Goal: Task Accomplishment & Management: Use online tool/utility

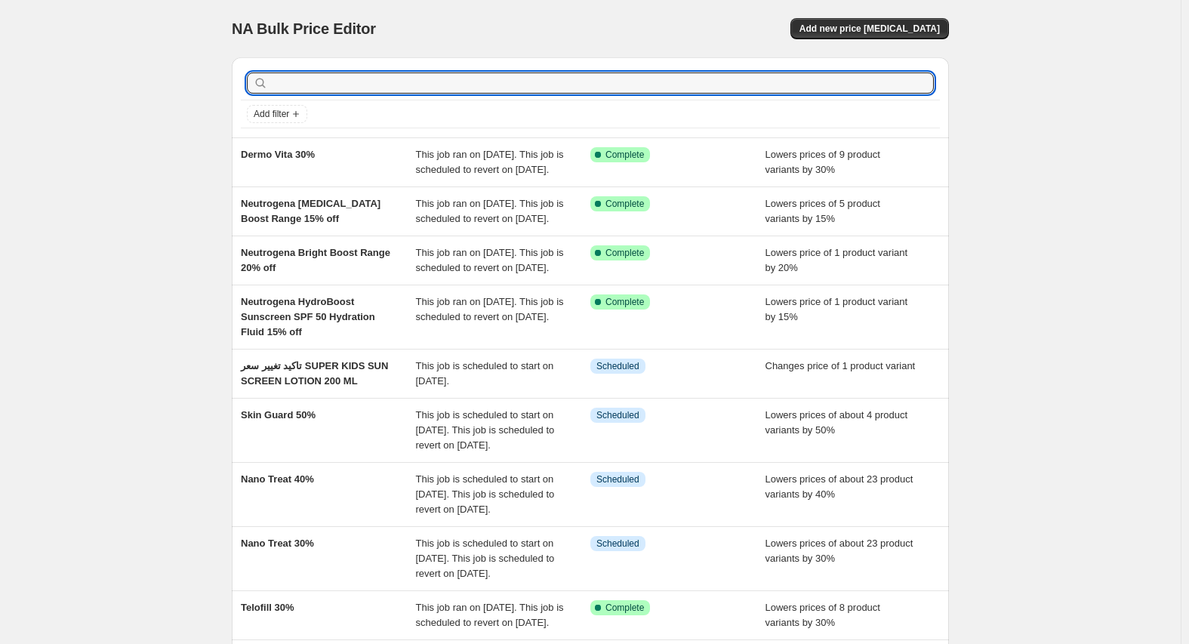
type input "Restorex"
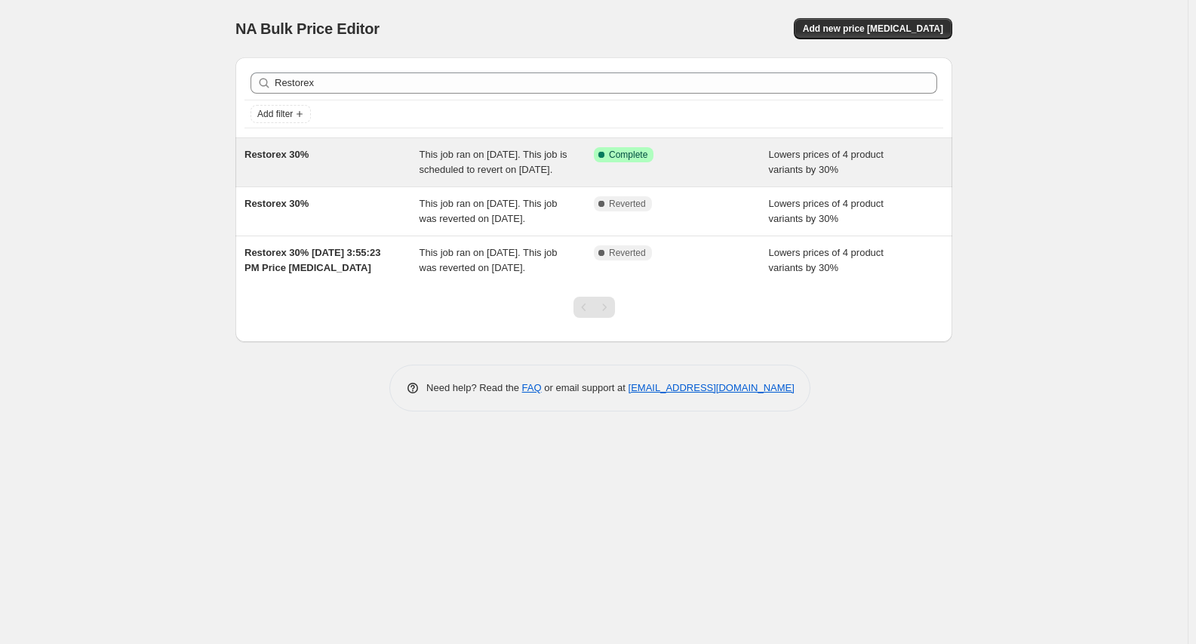
click at [260, 158] on span "Restorex 30%" at bounding box center [277, 154] width 64 height 11
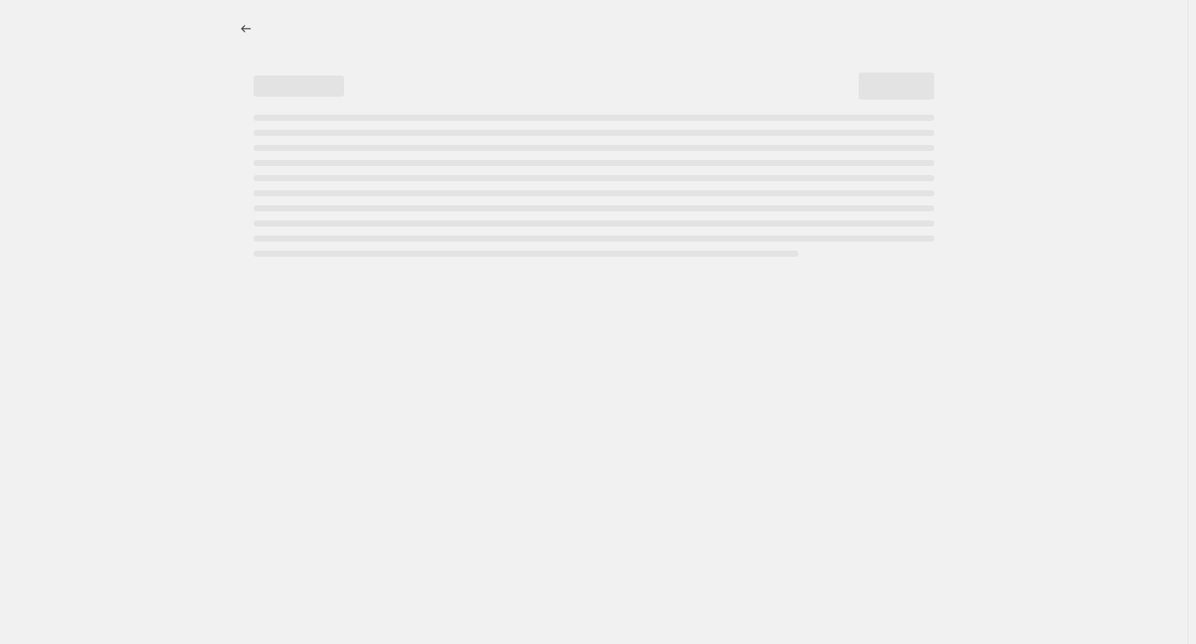
select select "percentage"
select select "vendor"
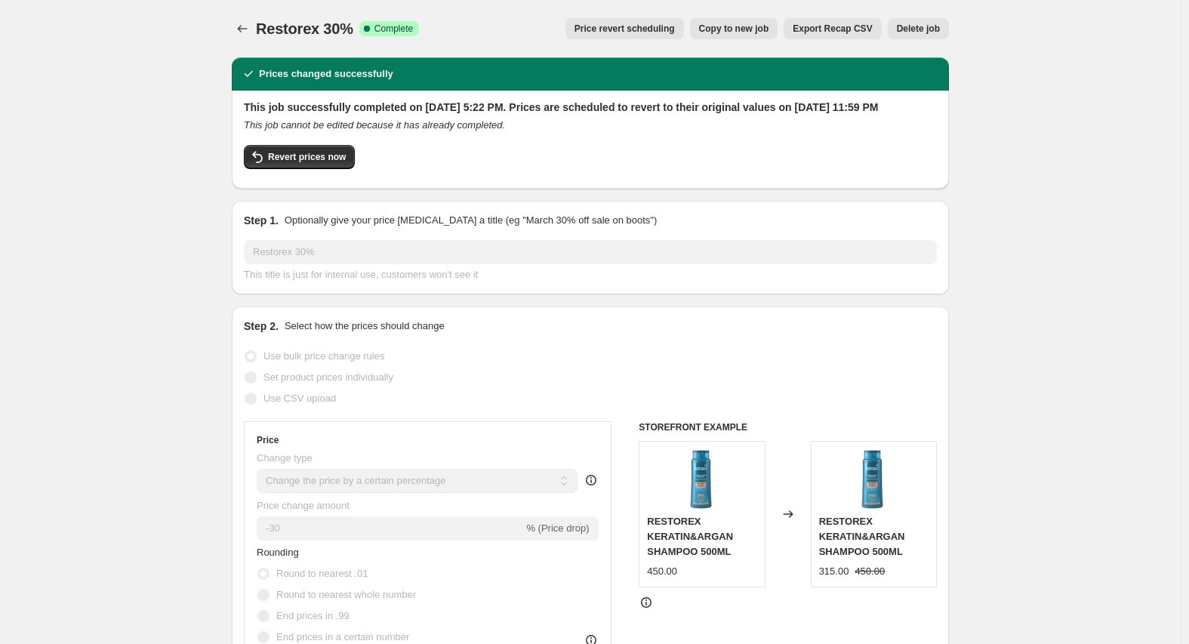
click at [651, 28] on span "Price revert scheduling" at bounding box center [624, 29] width 100 height 12
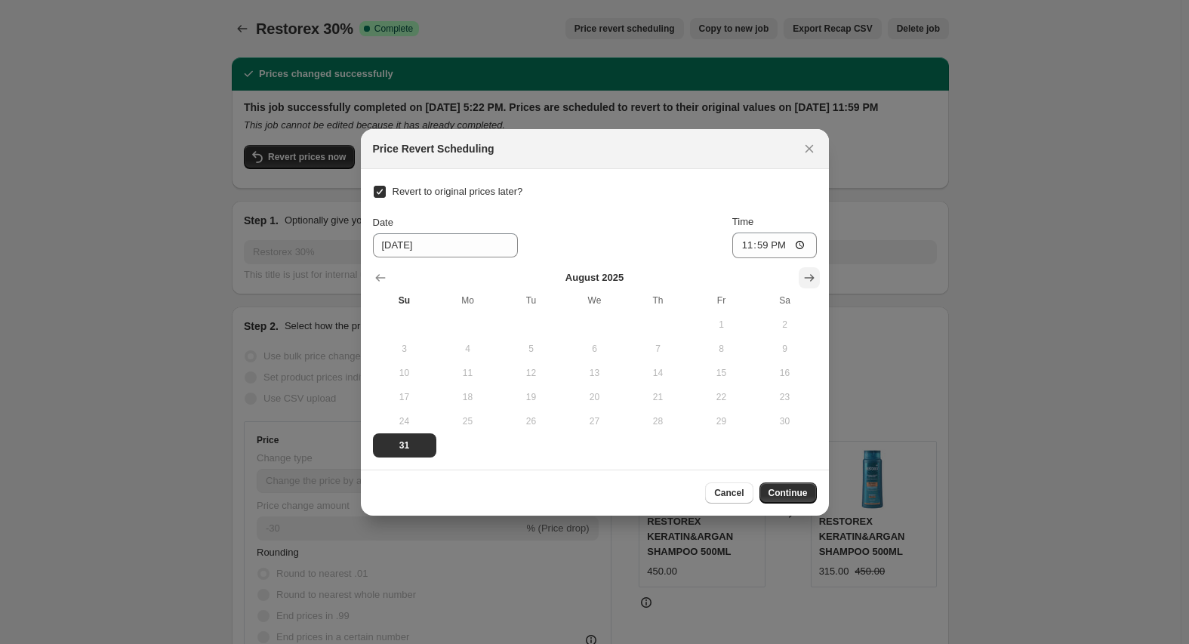
click at [805, 283] on icon "Show next month, September 2025" at bounding box center [809, 277] width 15 height 15
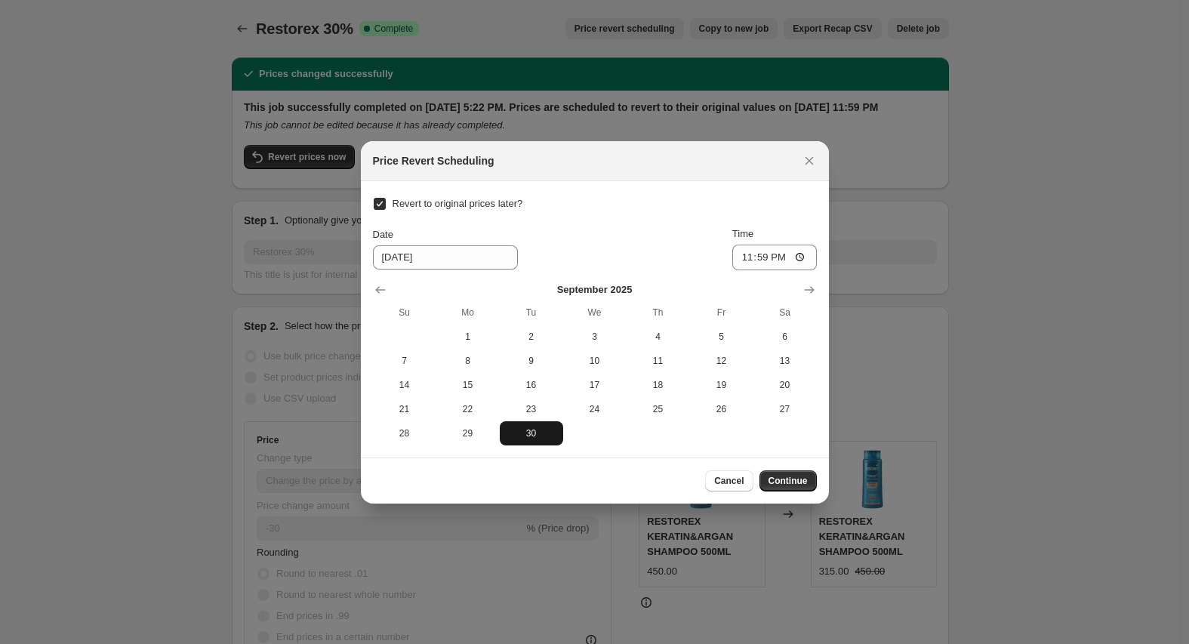
click at [532, 430] on span "30" at bounding box center [531, 433] width 51 height 12
type input "[DATE]"
click at [788, 488] on button "Continue" at bounding box center [787, 480] width 57 height 21
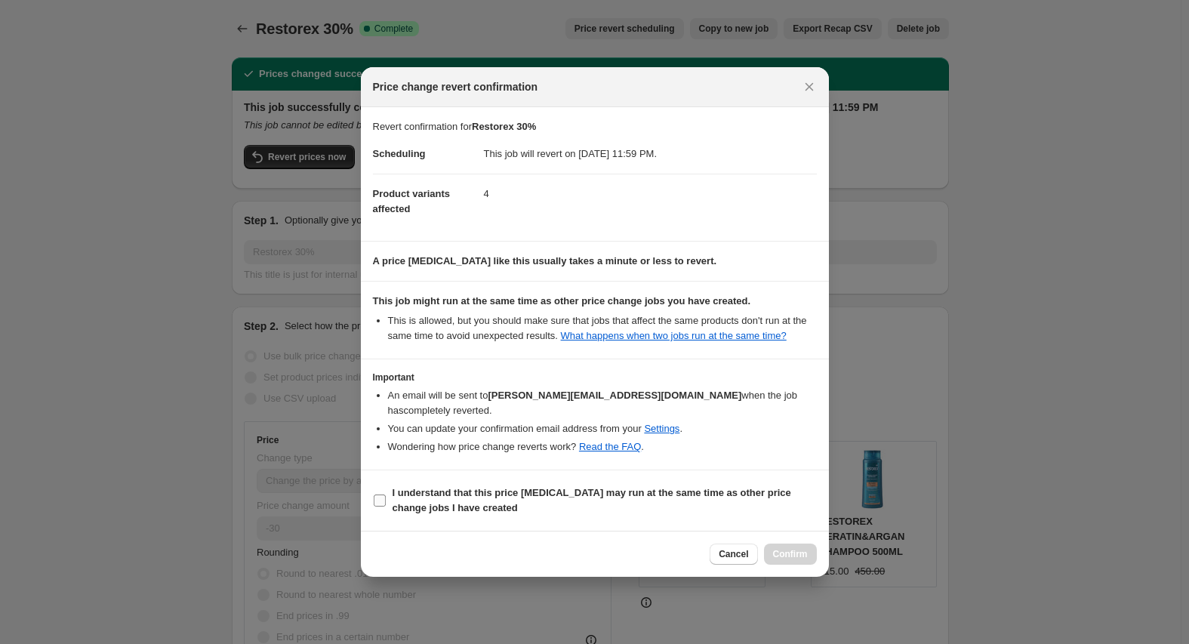
click at [445, 487] on b "I understand that this price [MEDICAL_DATA] may run at the same time as other p…" at bounding box center [591, 500] width 399 height 26
click at [386, 494] on input "I understand that this price [MEDICAL_DATA] may run at the same time as other p…" at bounding box center [380, 500] width 12 height 12
checkbox input "true"
click at [780, 543] on button "Confirm" at bounding box center [790, 553] width 53 height 21
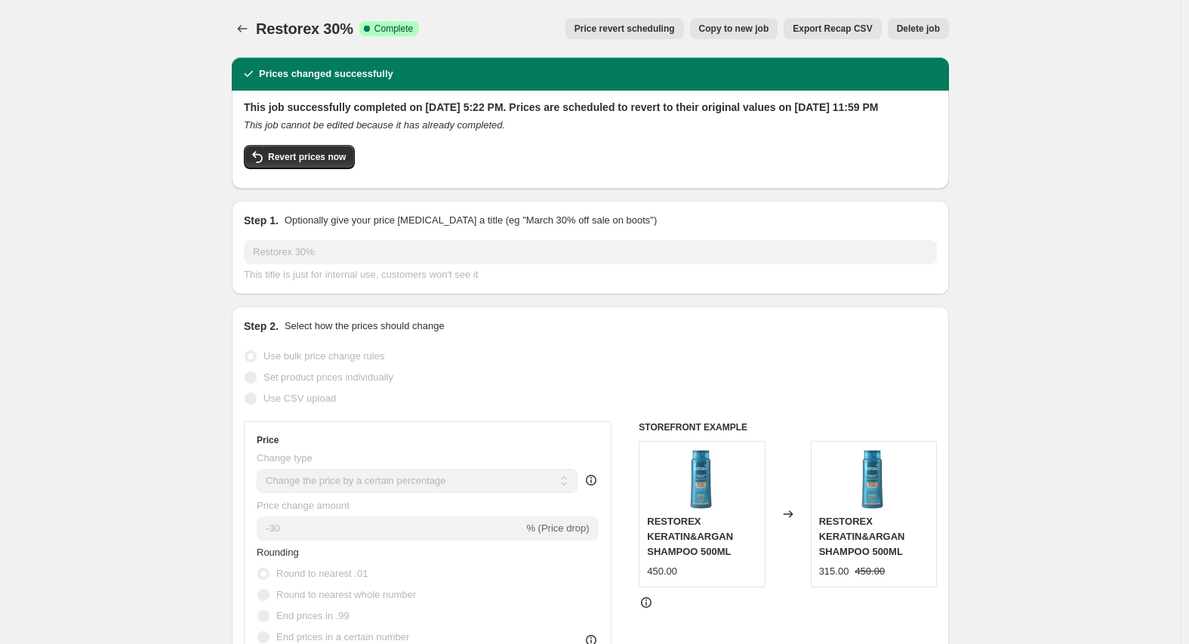
click at [256, 33] on div at bounding box center [244, 28] width 24 height 21
click at [250, 28] on icon "Price change jobs" at bounding box center [242, 28] width 15 height 15
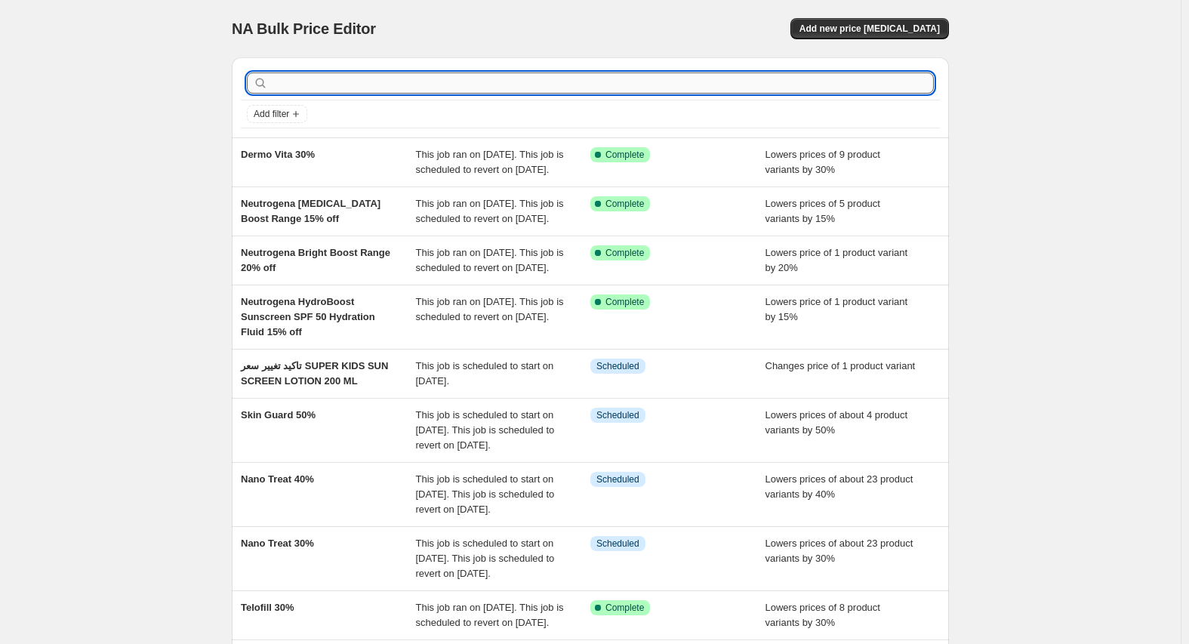
click at [366, 80] on input "text" at bounding box center [602, 82] width 663 height 21
paste input "Sun"
type input "Sun"
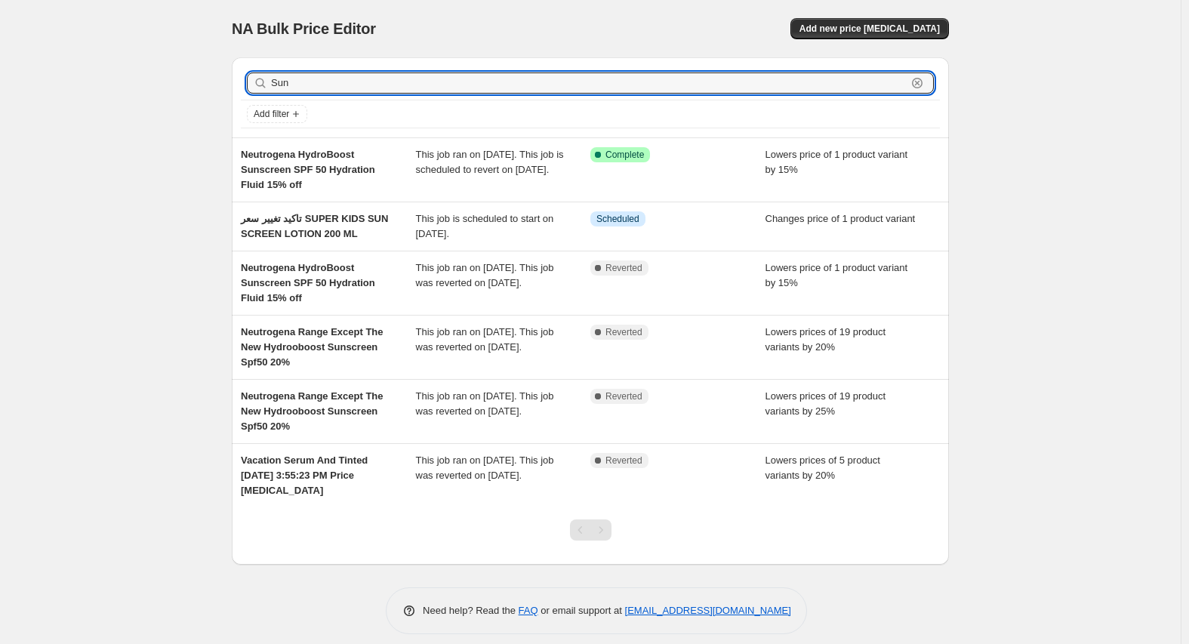
click at [366, 80] on input "Sun" at bounding box center [589, 82] width 636 height 21
type input "Suny"
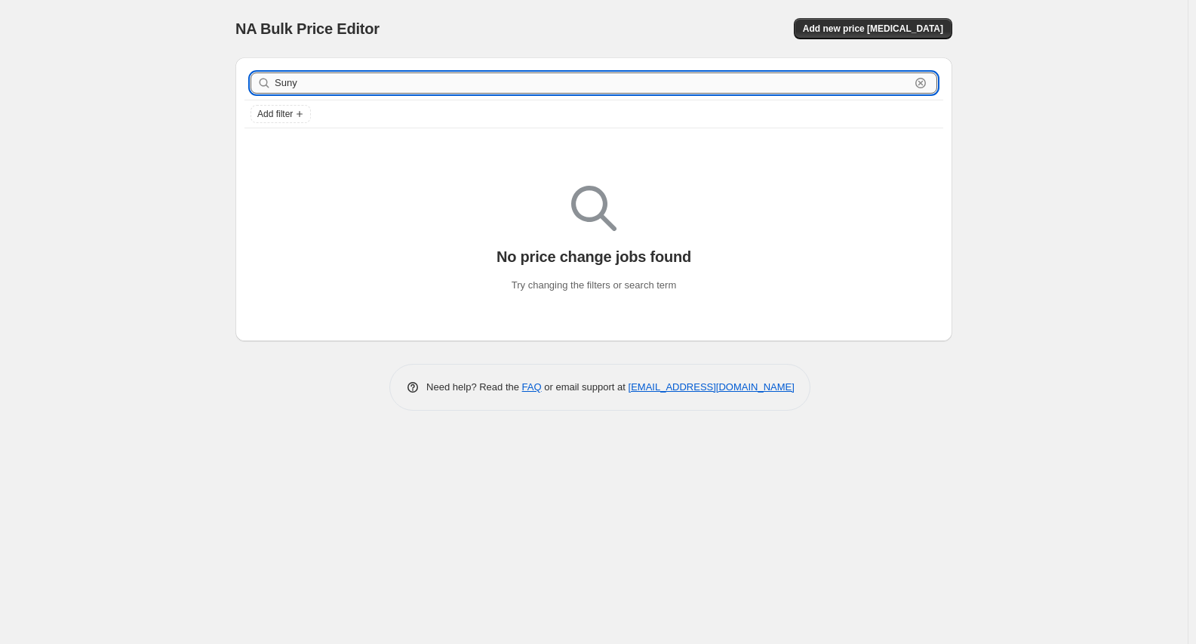
click at [505, 76] on input "Suny" at bounding box center [593, 82] width 636 height 21
type input "reto"
click at [316, 86] on input "reto" at bounding box center [593, 82] width 636 height 21
click at [287, 79] on input "reto" at bounding box center [593, 82] width 636 height 21
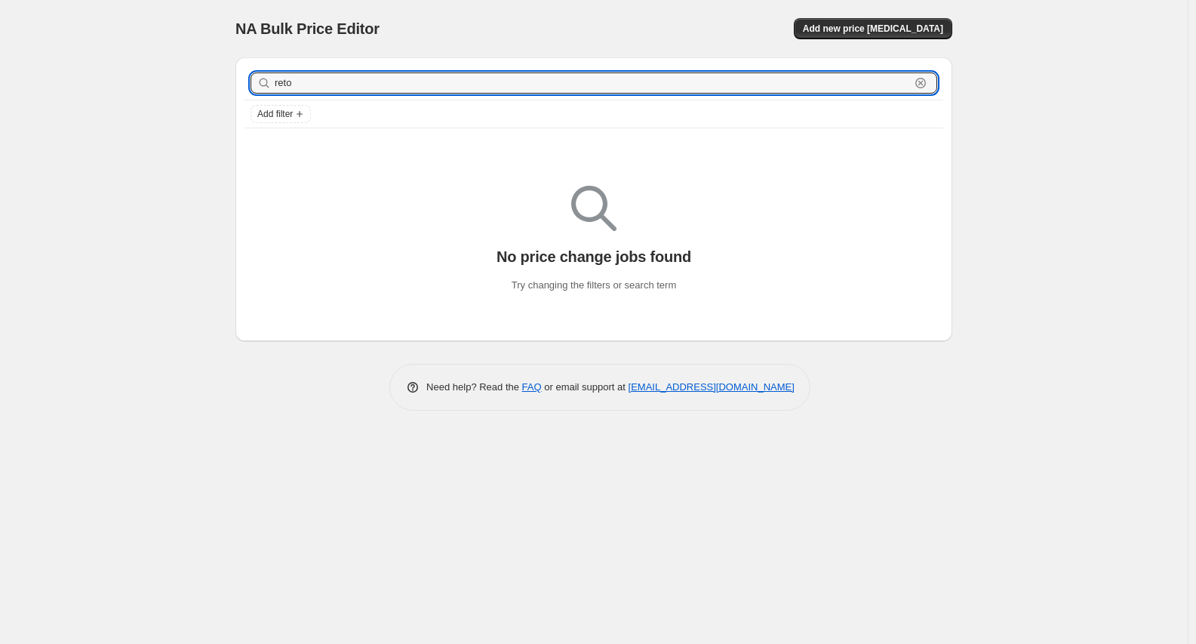
type input "retso"
drag, startPoint x: 283, startPoint y: 81, endPoint x: 328, endPoint y: 86, distance: 44.8
click at [328, 86] on input "retso" at bounding box center [593, 82] width 636 height 21
type input "resto"
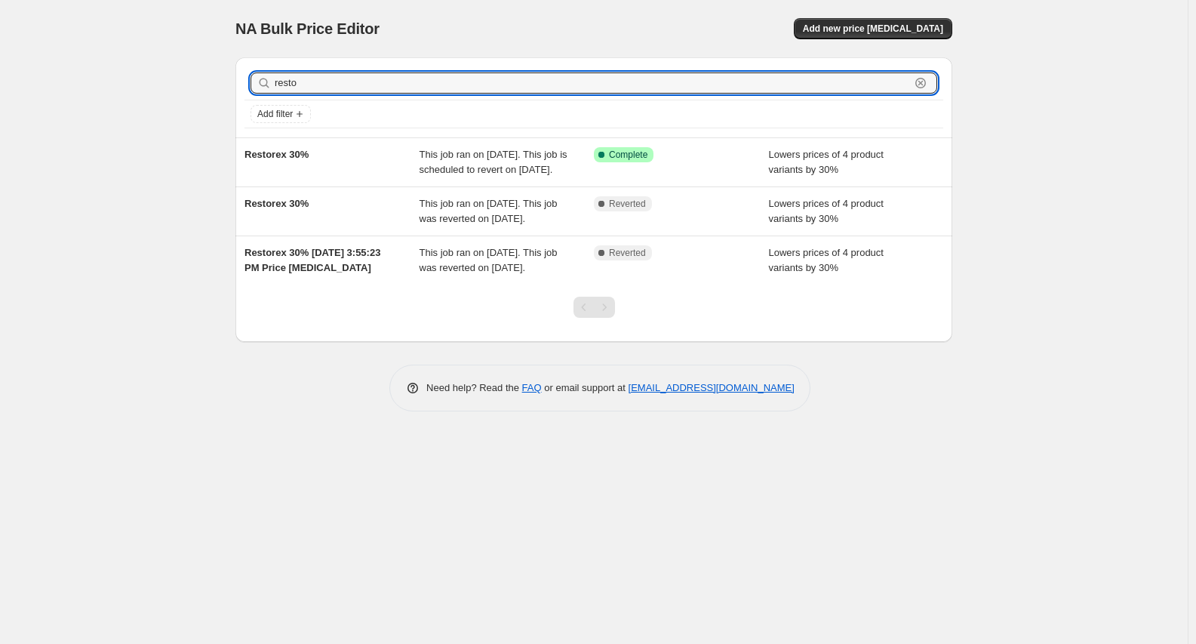
click at [328, 86] on input "resto" at bounding box center [593, 82] width 636 height 21
type input "ogh"
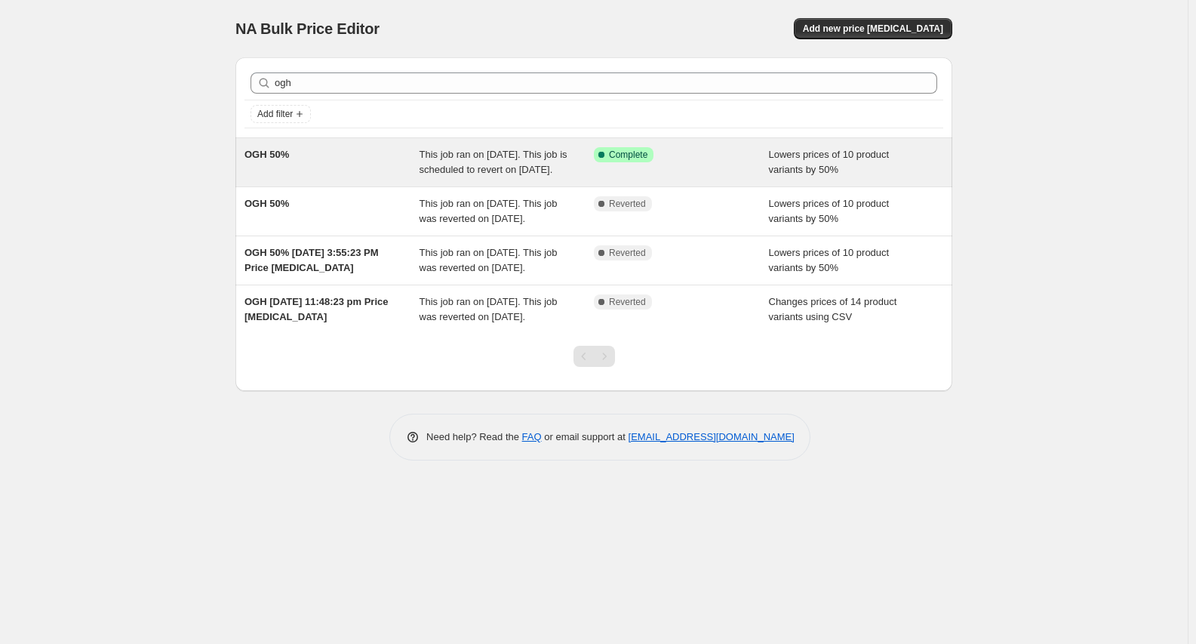
click at [256, 155] on span "OGH 50%" at bounding box center [267, 154] width 45 height 11
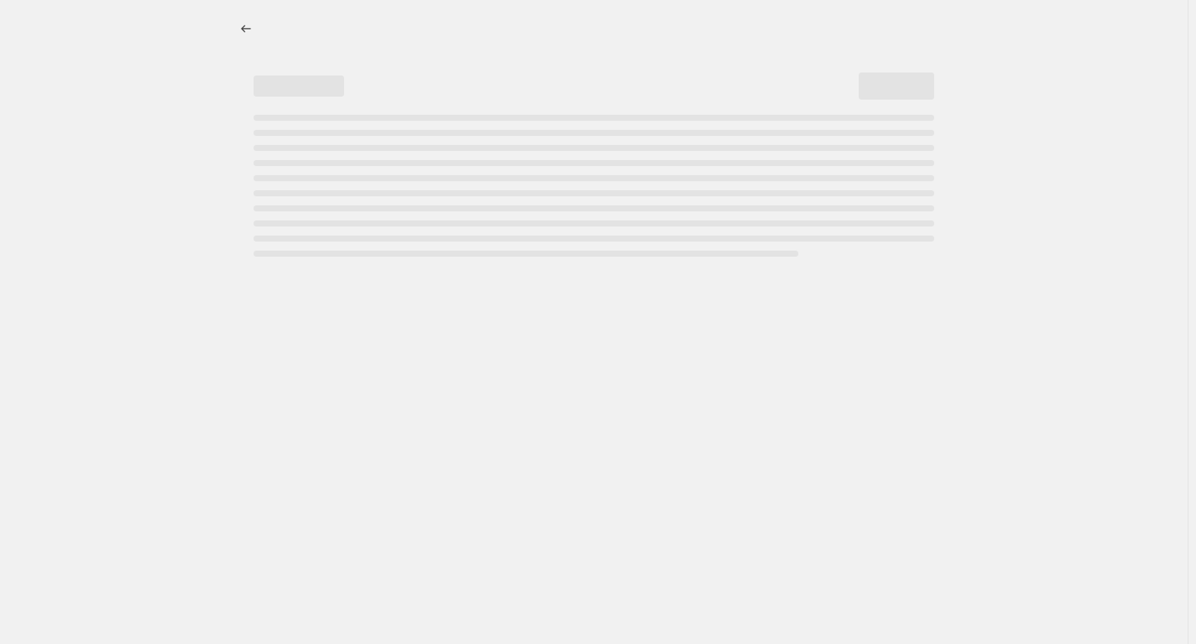
select select "percentage"
select select "vendor"
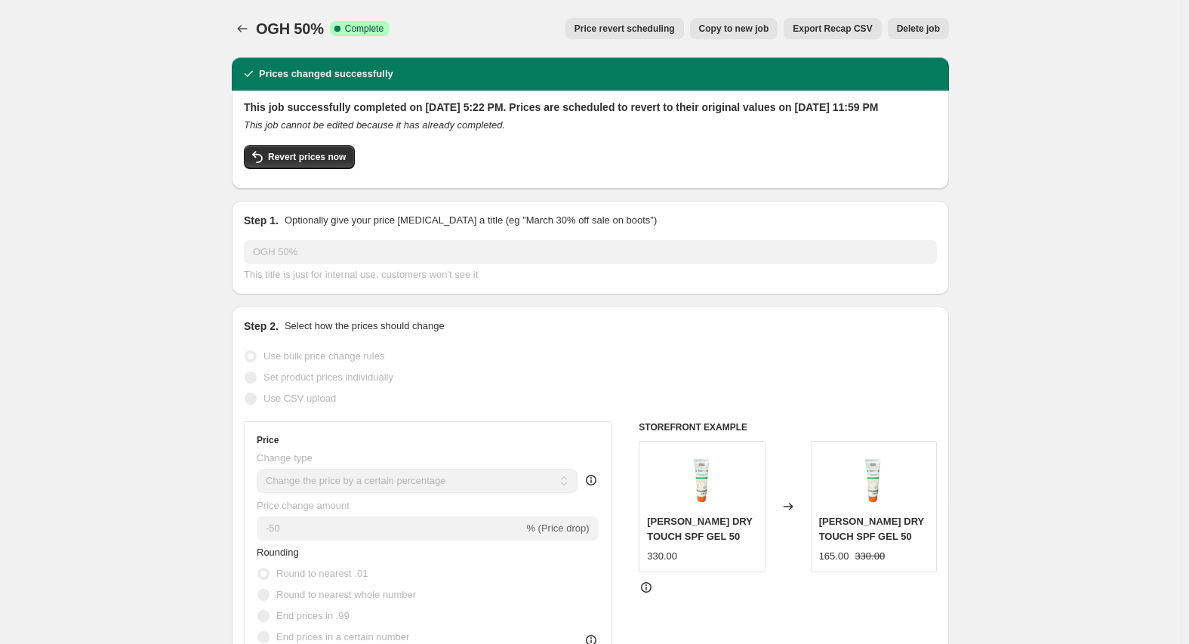
click at [652, 25] on span "Price revert scheduling" at bounding box center [624, 29] width 100 height 12
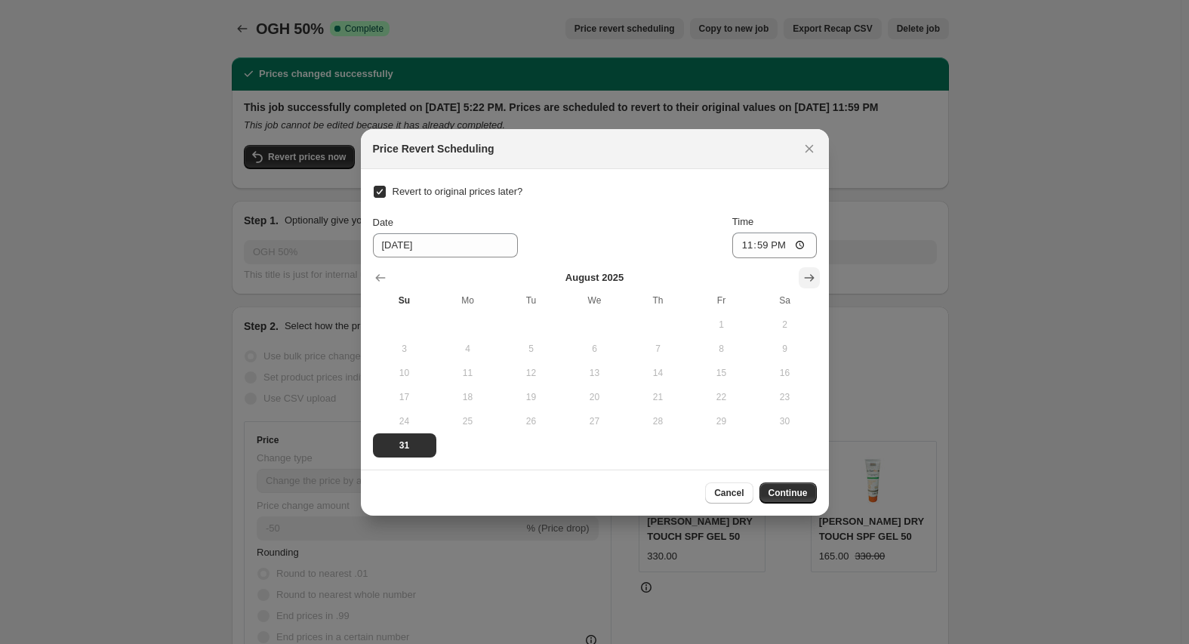
click at [803, 282] on icon "Show next month, September 2025" at bounding box center [809, 277] width 15 height 15
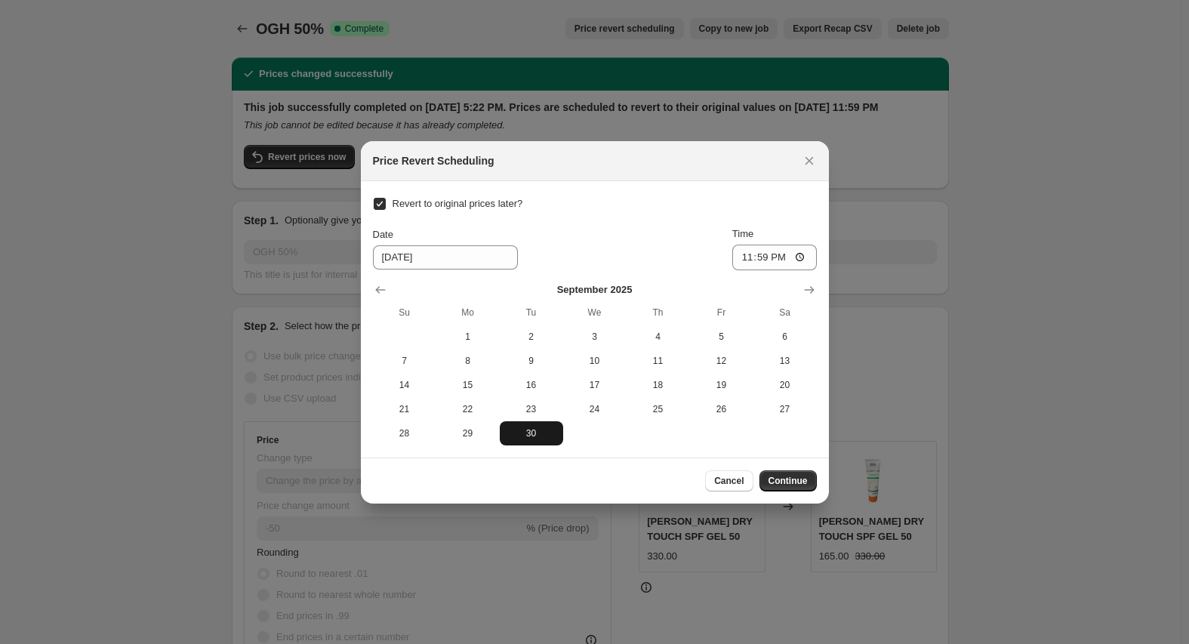
click at [538, 439] on button "30" at bounding box center [531, 433] width 63 height 24
type input "[DATE]"
click at [779, 482] on span "Continue" at bounding box center [787, 481] width 39 height 12
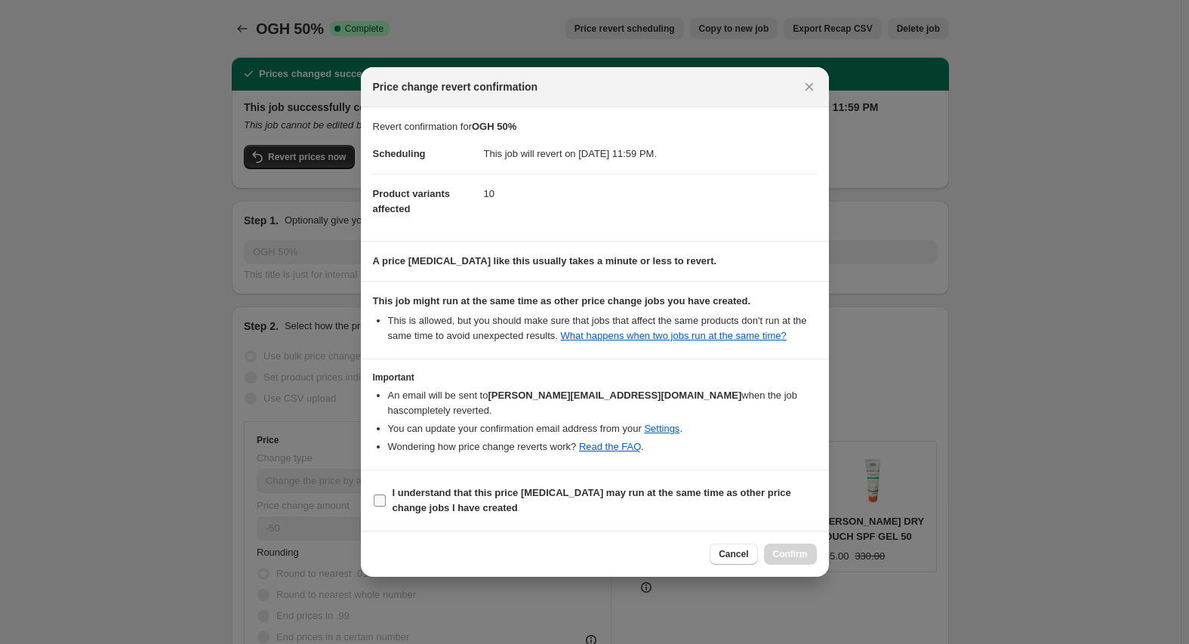
click at [433, 489] on b "I understand that this price [MEDICAL_DATA] may run at the same time as other p…" at bounding box center [591, 500] width 399 height 26
click at [386, 494] on input "I understand that this price [MEDICAL_DATA] may run at the same time as other p…" at bounding box center [380, 500] width 12 height 12
checkbox input "true"
click at [835, 552] on div at bounding box center [594, 322] width 1189 height 644
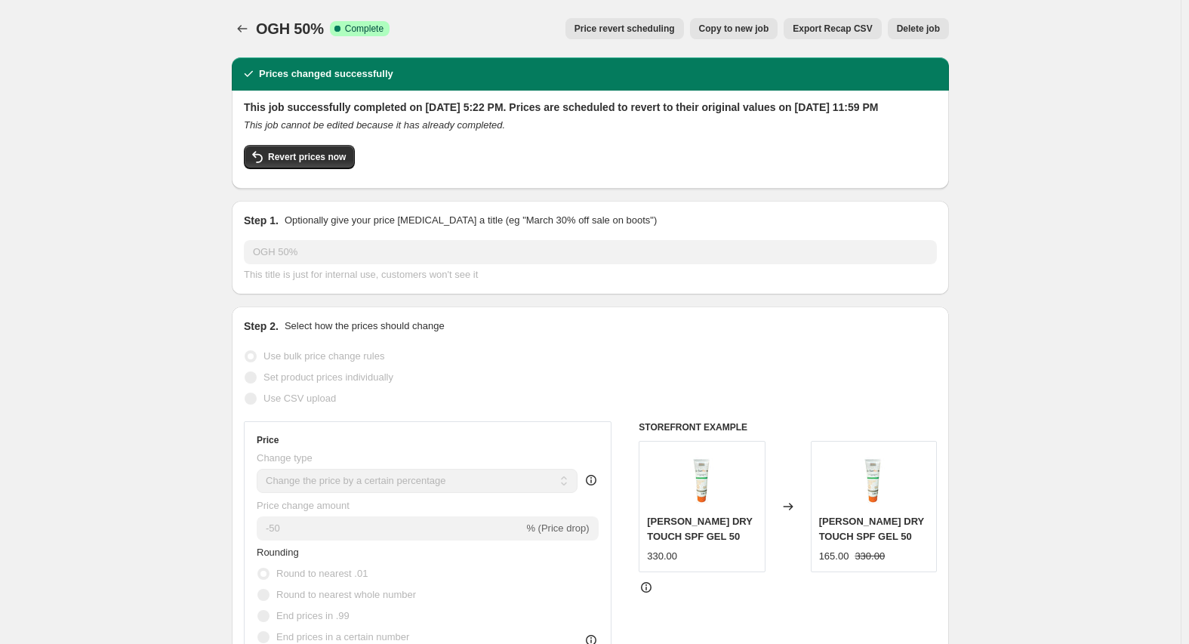
click at [666, 26] on span "Price revert scheduling" at bounding box center [624, 29] width 100 height 12
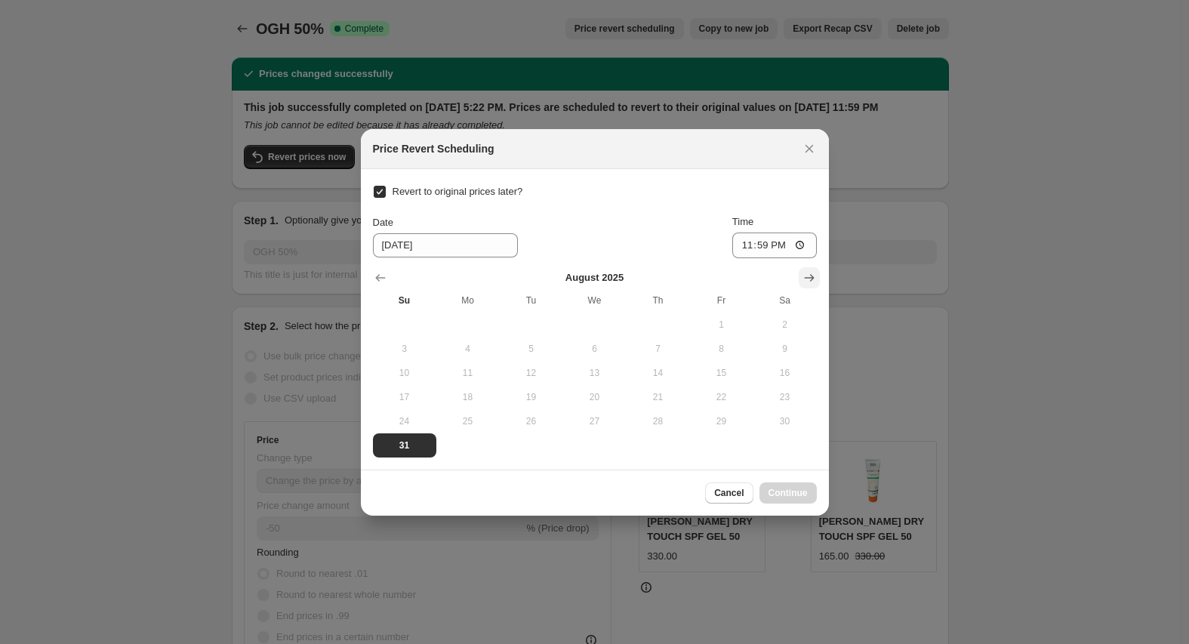
click at [813, 279] on icon "Show next month, September 2025" at bounding box center [809, 277] width 15 height 15
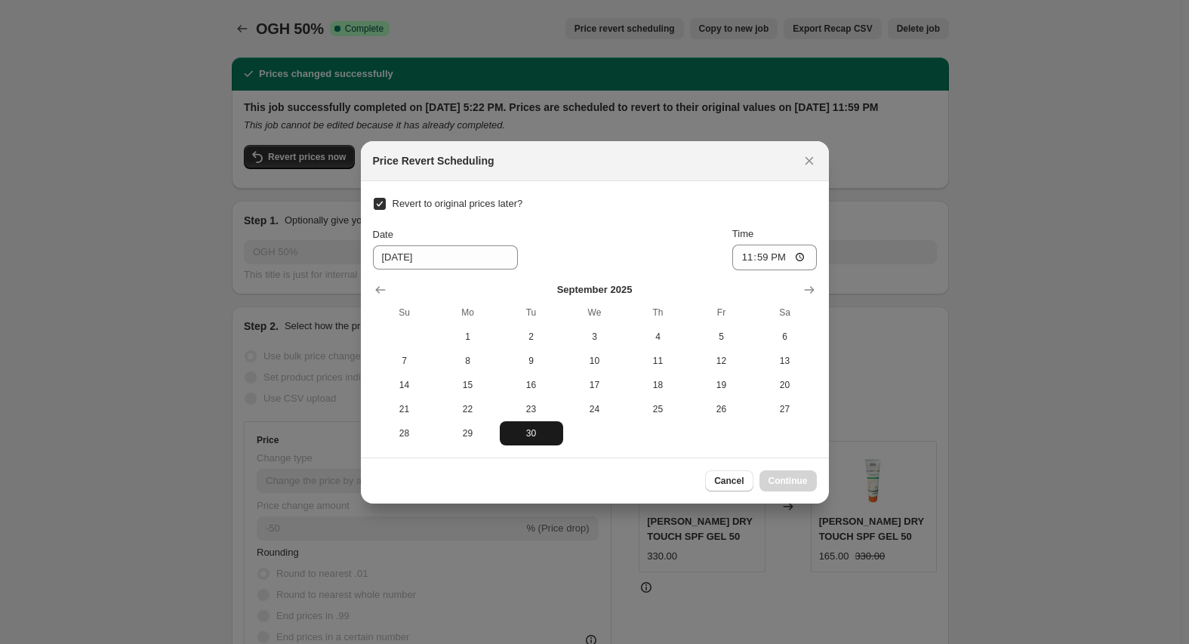
click at [538, 441] on button "30" at bounding box center [531, 433] width 63 height 24
type input "[DATE]"
click at [795, 488] on button "Continue" at bounding box center [787, 480] width 57 height 21
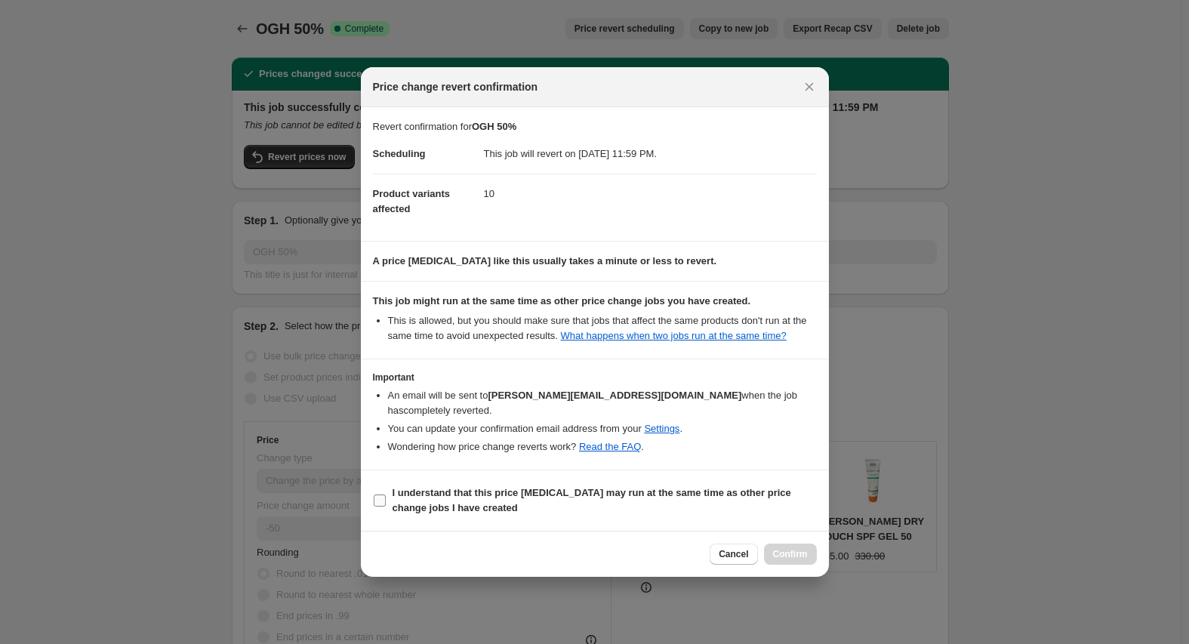
click at [433, 493] on span "I understand that this price [MEDICAL_DATA] may run at the same time as other p…" at bounding box center [604, 500] width 424 height 30
click at [386, 494] on input "I understand that this price [MEDICAL_DATA] may run at the same time as other p…" at bounding box center [380, 500] width 12 height 12
checkbox input "true"
click at [791, 549] on span "Confirm" at bounding box center [790, 554] width 35 height 12
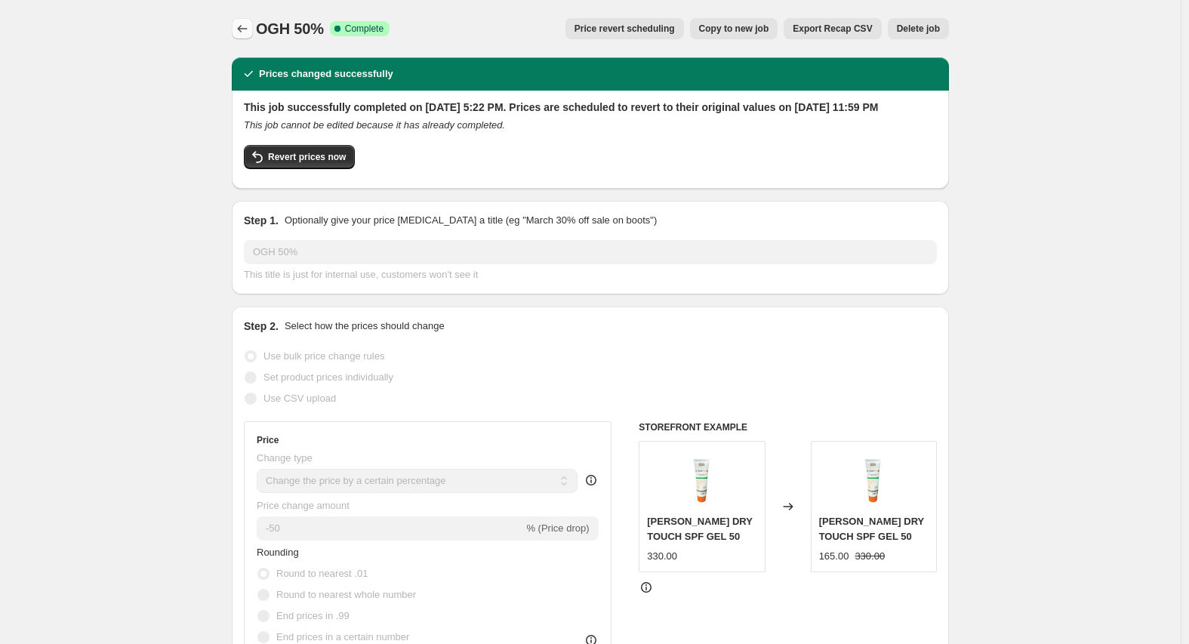
click at [251, 21] on button "Price change jobs" at bounding box center [242, 28] width 21 height 21
